Goal: Navigation & Orientation: Find specific page/section

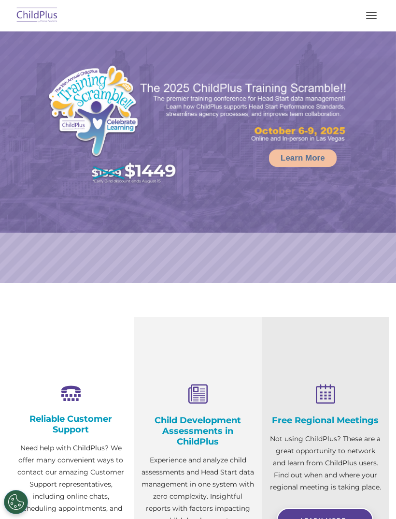
select select "MEDIUM"
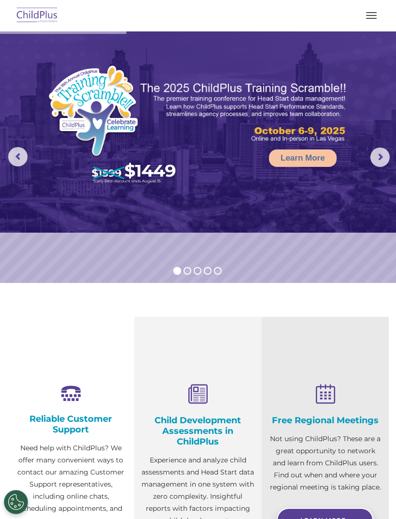
click at [373, 18] on span "button" at bounding box center [371, 18] width 11 height 1
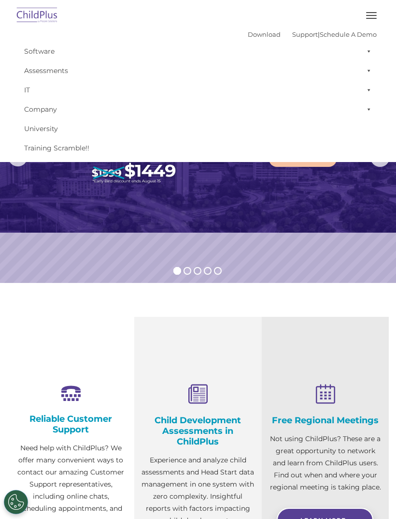
click at [95, 318] on div "Reliable Customer Support Need help with ChildPlus? We offer many convenient wa…" at bounding box center [70, 465] width 127 height 297
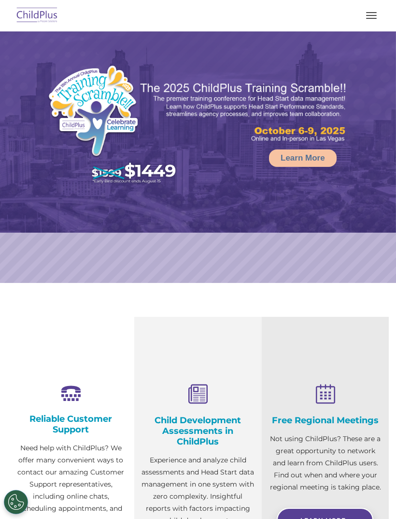
select select "MEDIUM"
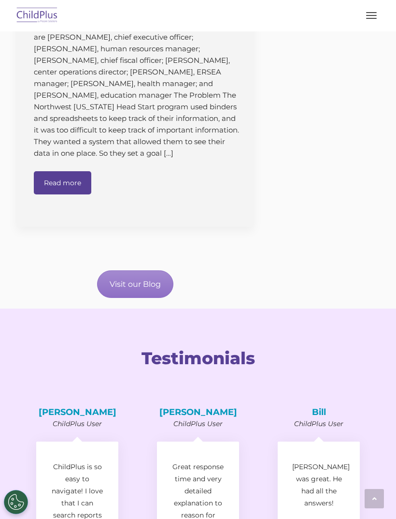
scroll to position [1197, 0]
click at [380, 14] on button "button" at bounding box center [371, 15] width 20 height 15
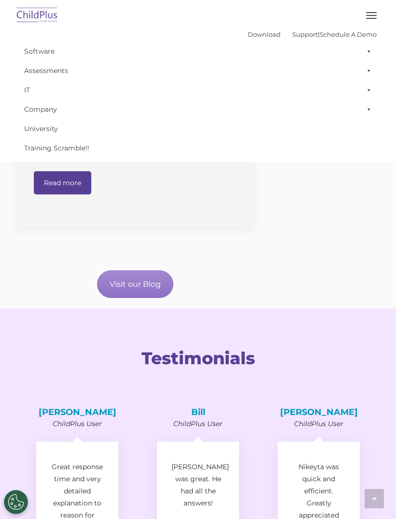
click at [52, 100] on link "Company" at bounding box center [198, 109] width 358 height 19
click at [90, 229] on div "Going Paperless Simplifies Monitoring Data and Running Reports Congratulations …" at bounding box center [142, 54] width 251 height 375
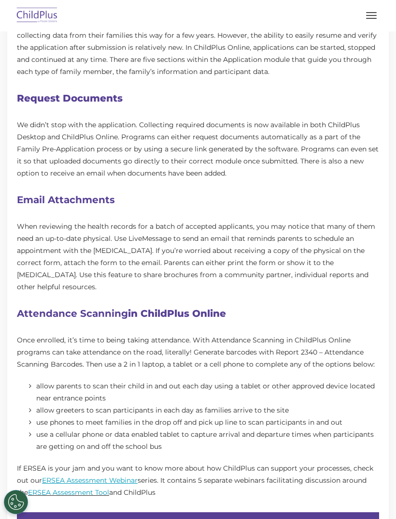
scroll to position [413, 0]
